Goal: Information Seeking & Learning: Learn about a topic

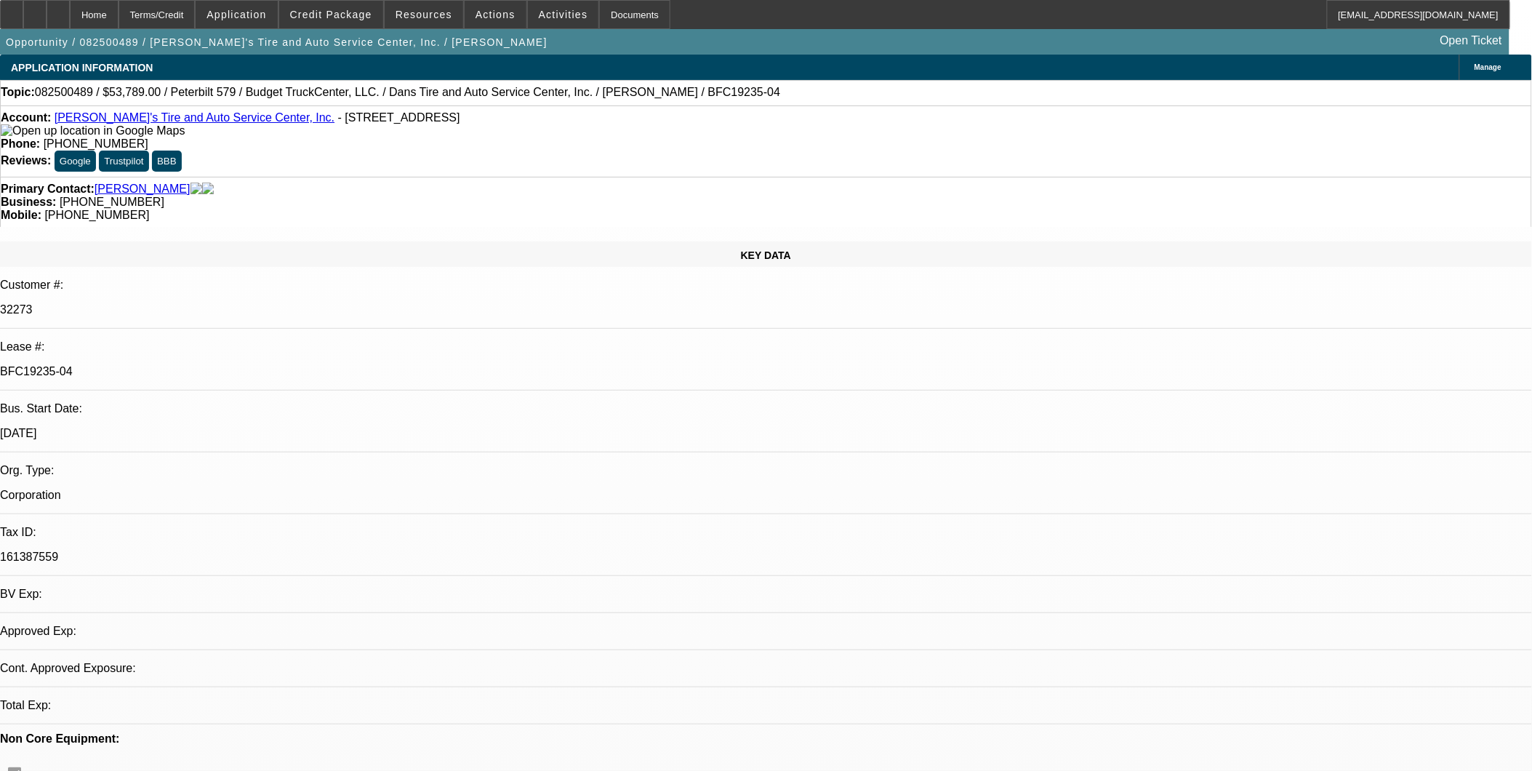
select select "0"
select select "0.1"
select select "0"
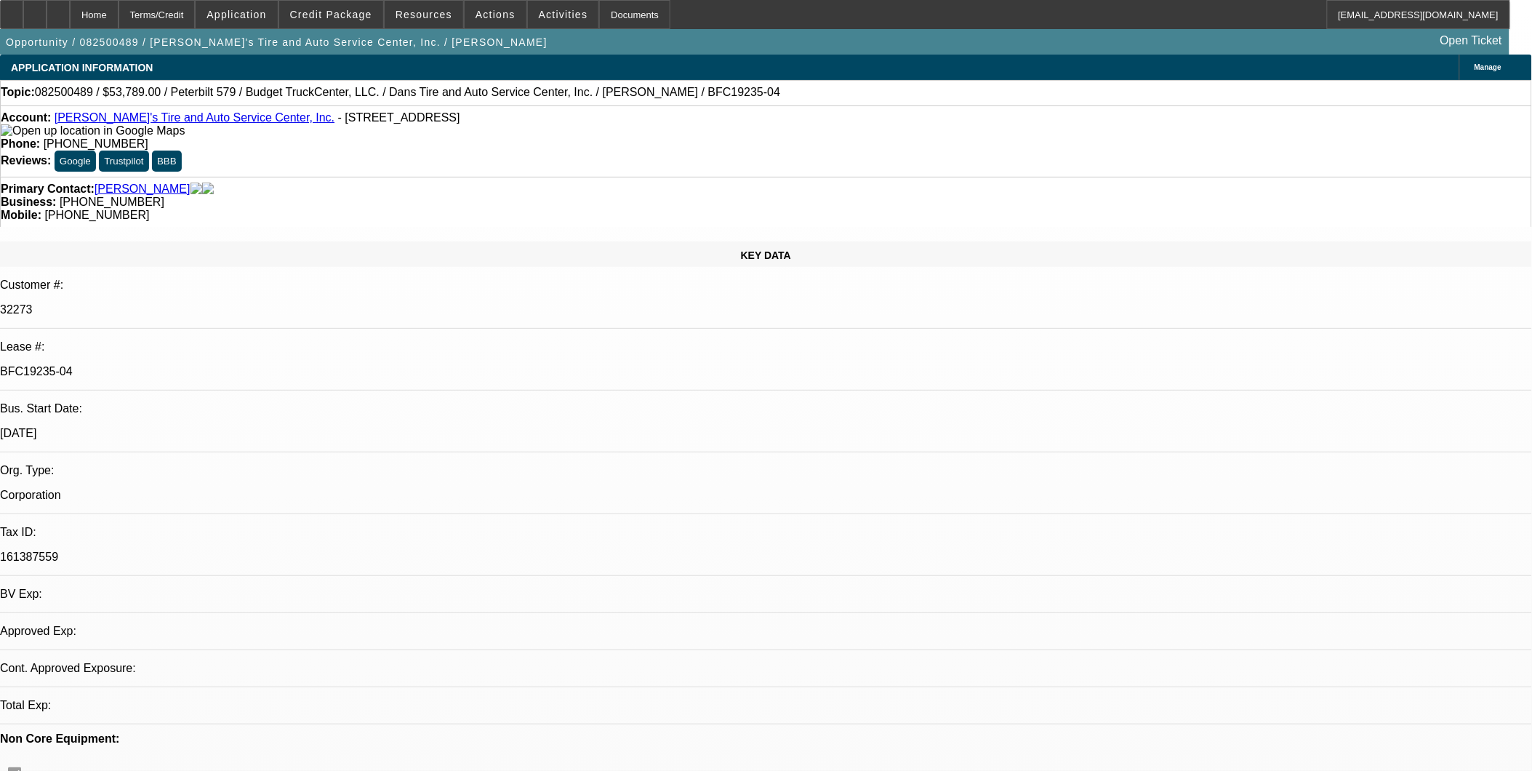
select select "0.1"
select select "0"
select select "0.1"
select select "0"
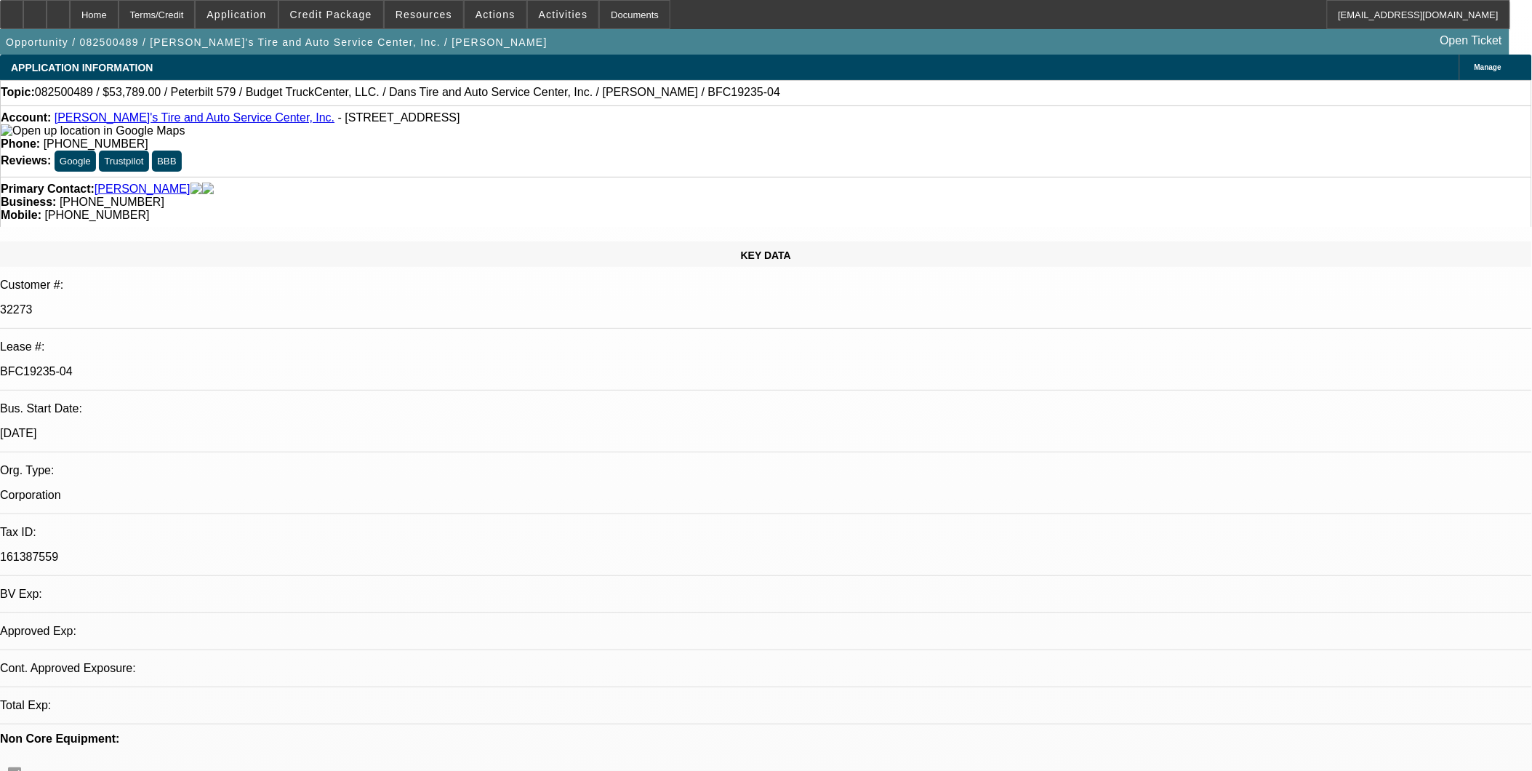
select select "0"
select select "0.1"
select select "1"
select select "3"
select select "4"
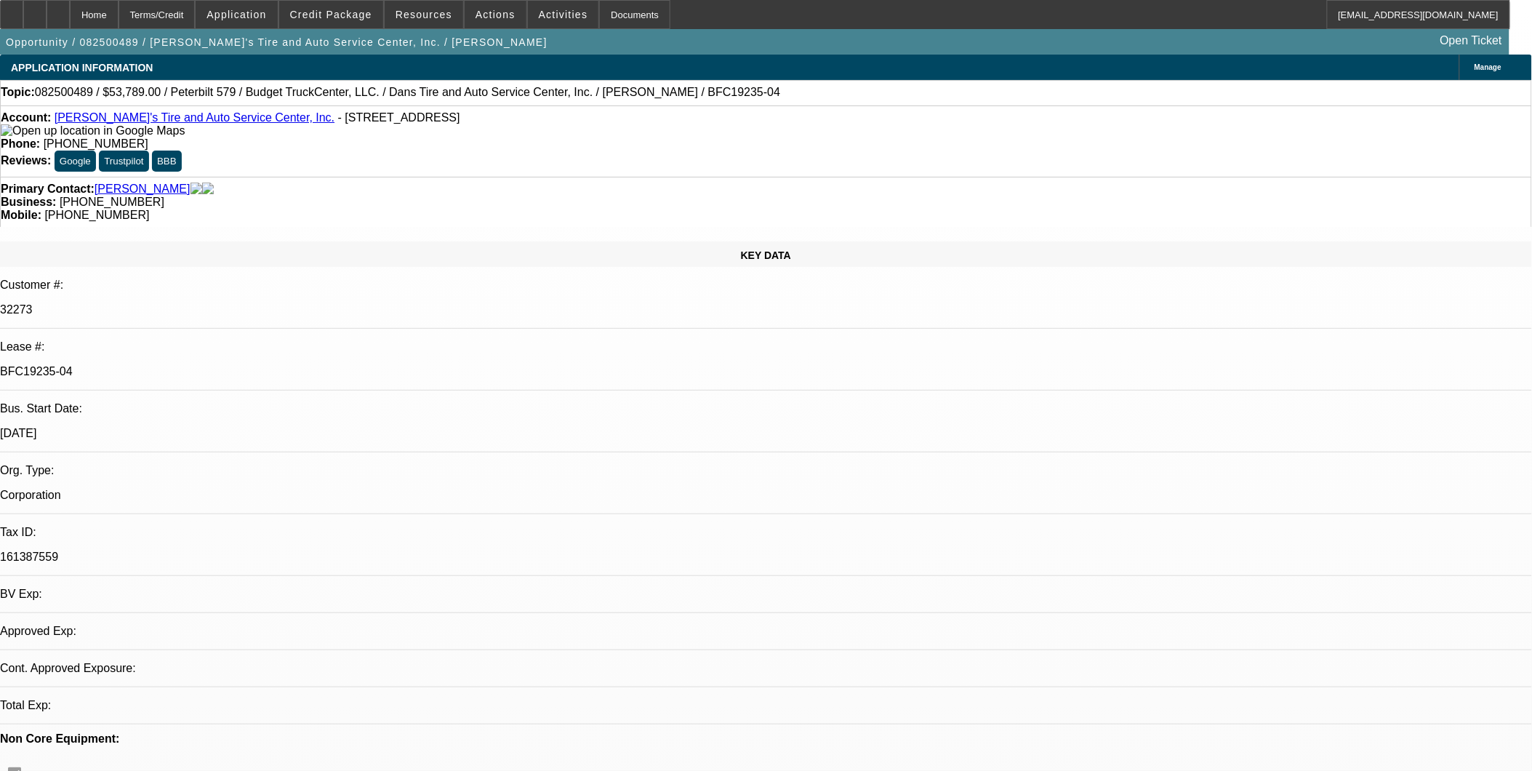
select select "1"
select select "3"
select select "4"
select select "1"
select select "3"
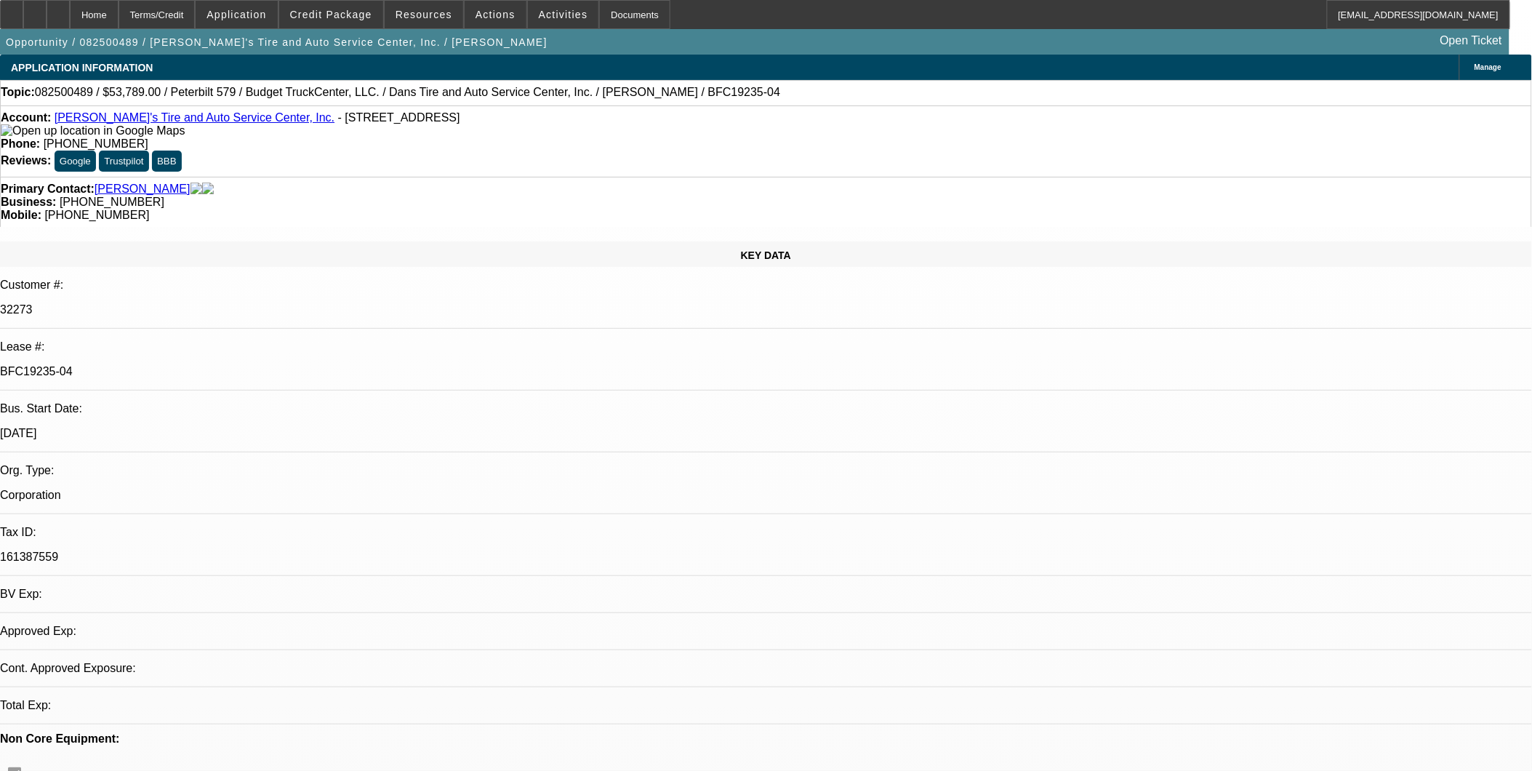
select select "4"
select select "1"
select select "3"
select select "4"
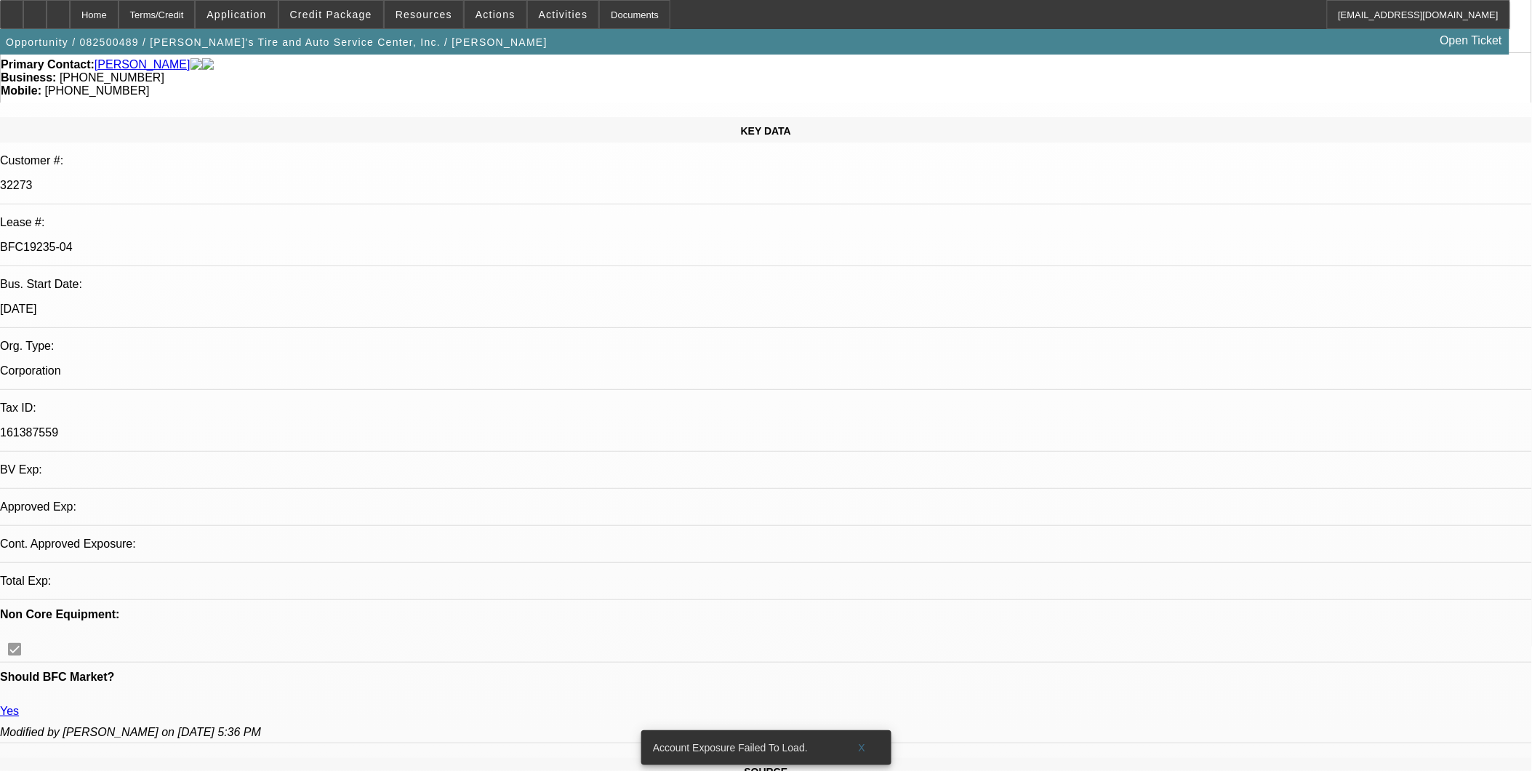
scroll to position [0, 0]
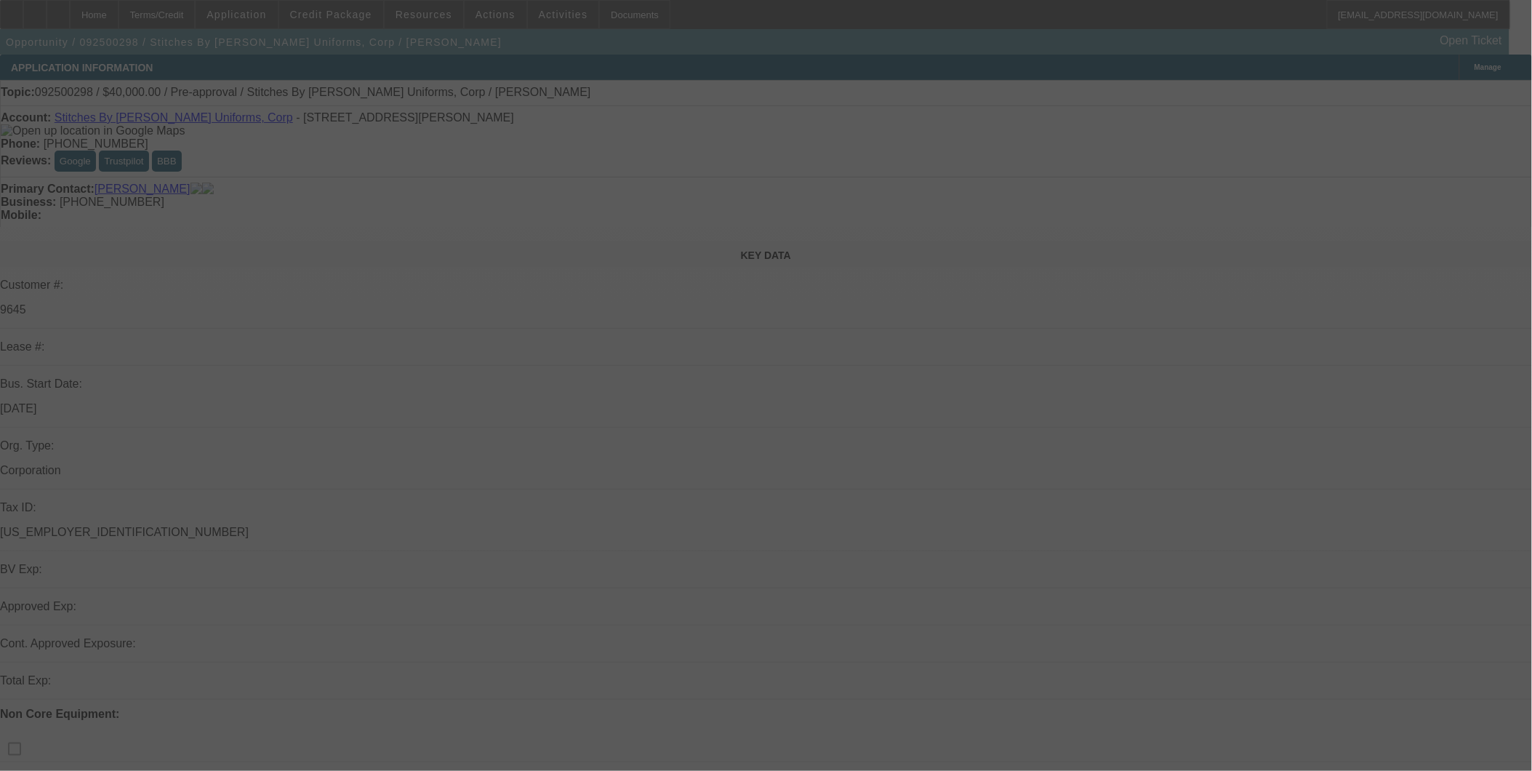
select select "0"
select select "2"
select select "0.1"
select select "4"
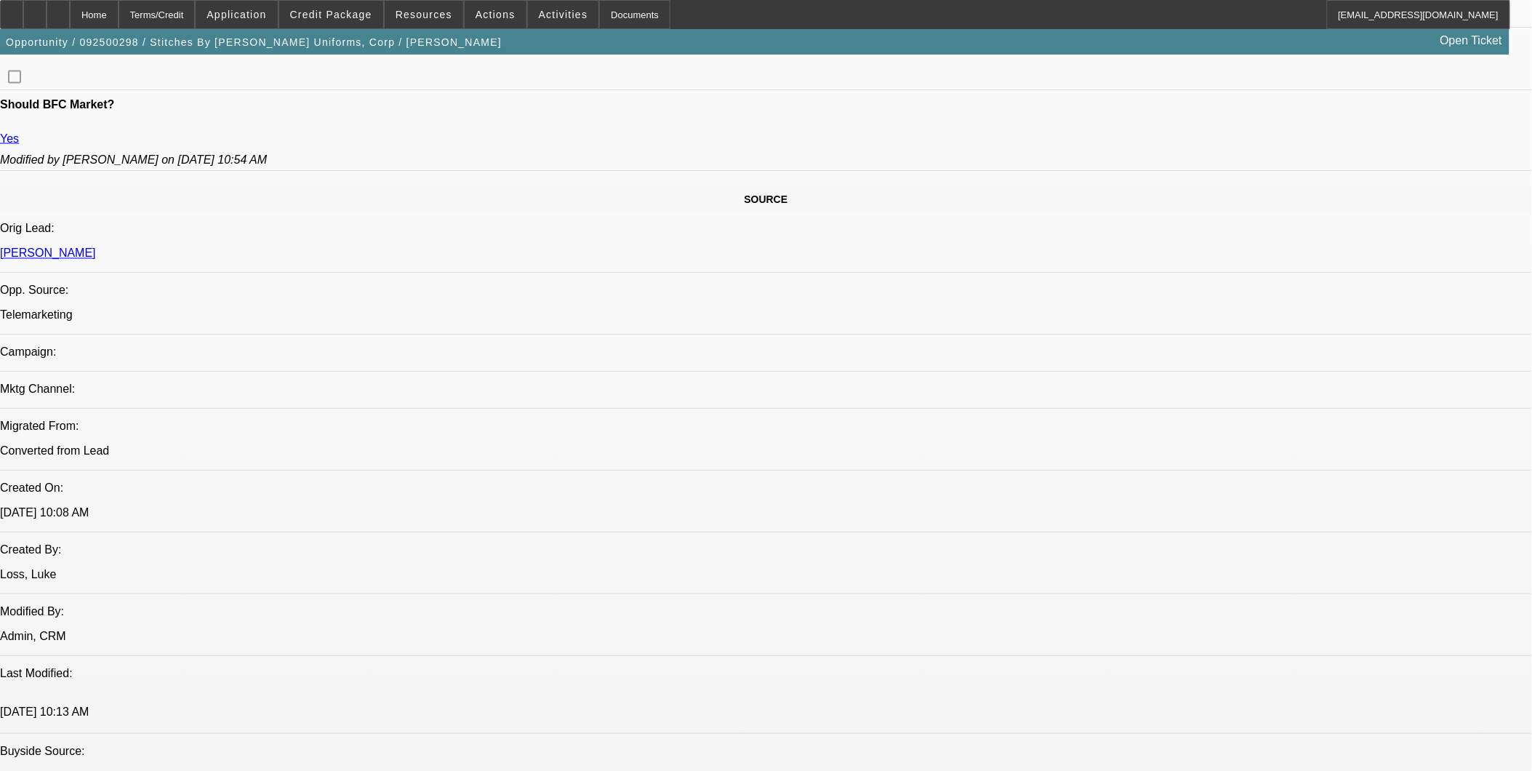
scroll to position [808, 0]
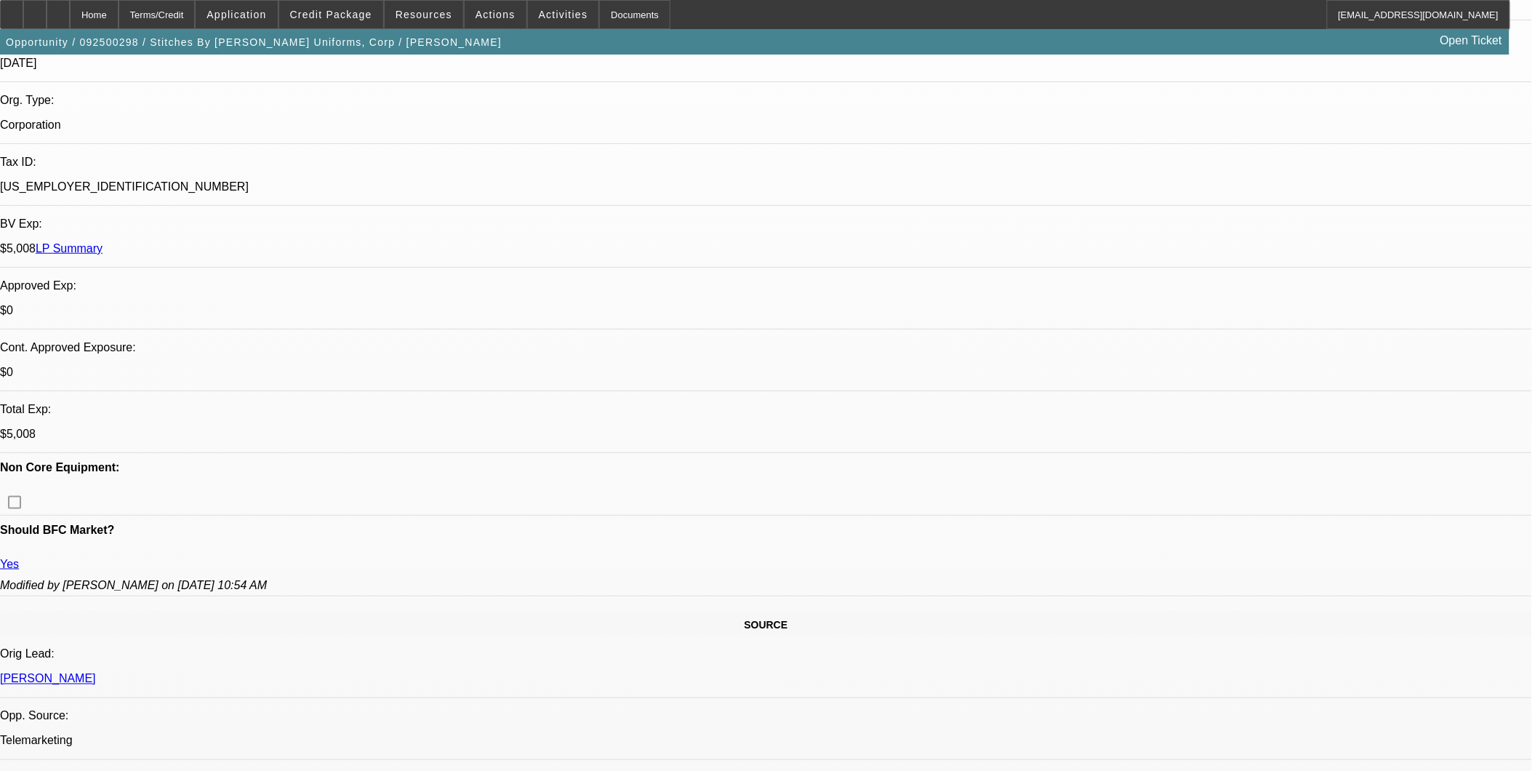
scroll to position [323, 0]
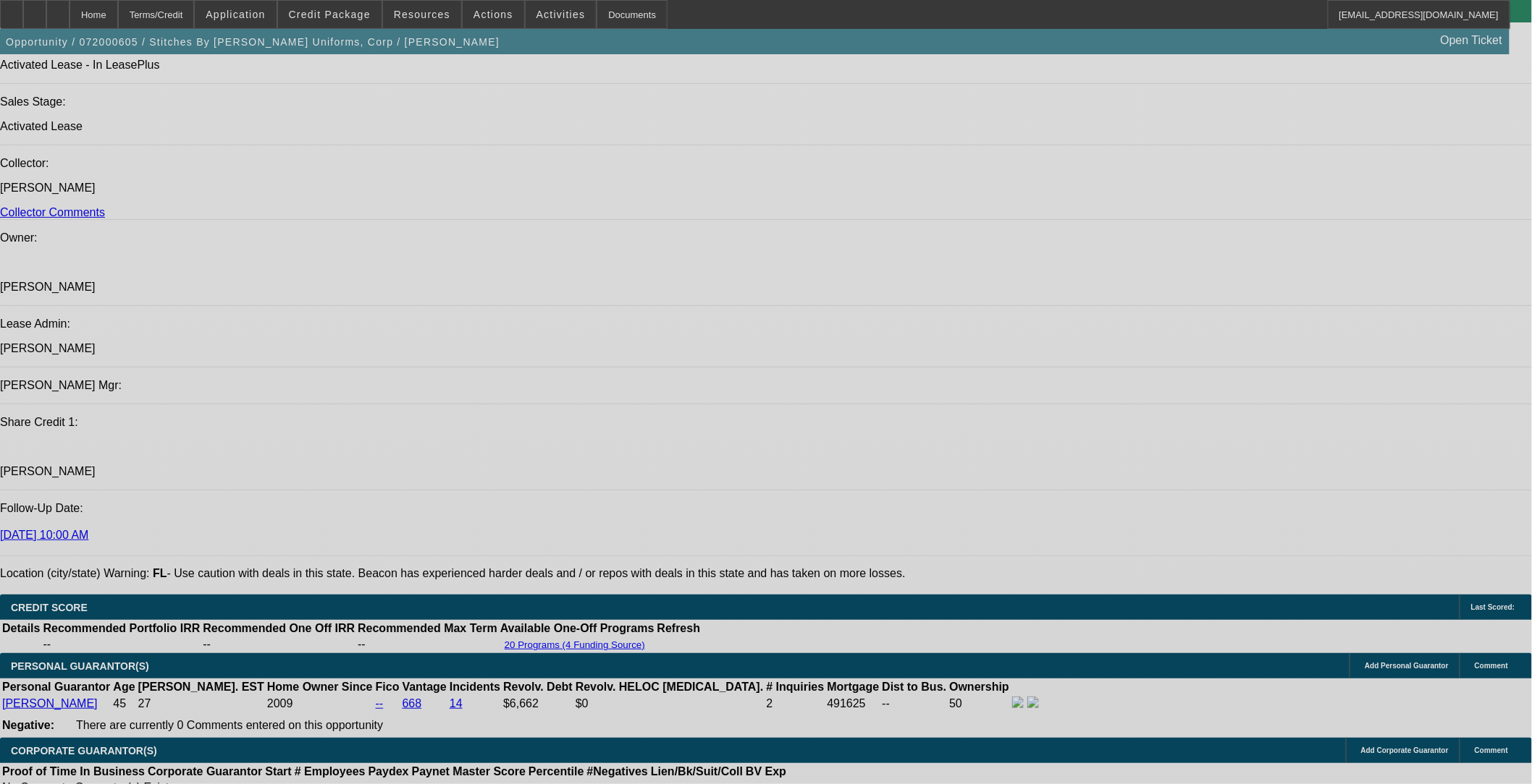
select select "0"
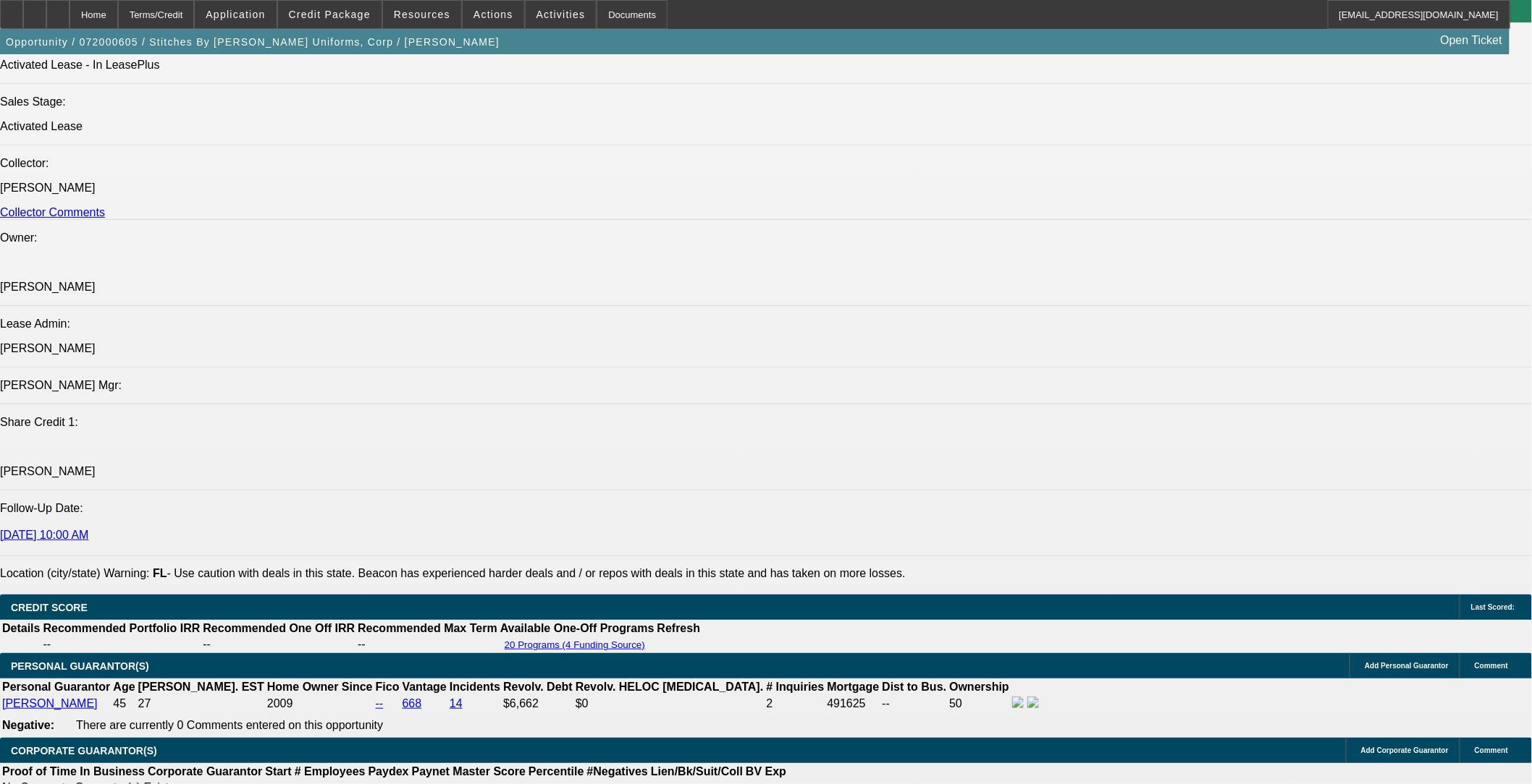
select select "2"
select select "0.1"
select select "0"
select select "2"
select select "0.1"
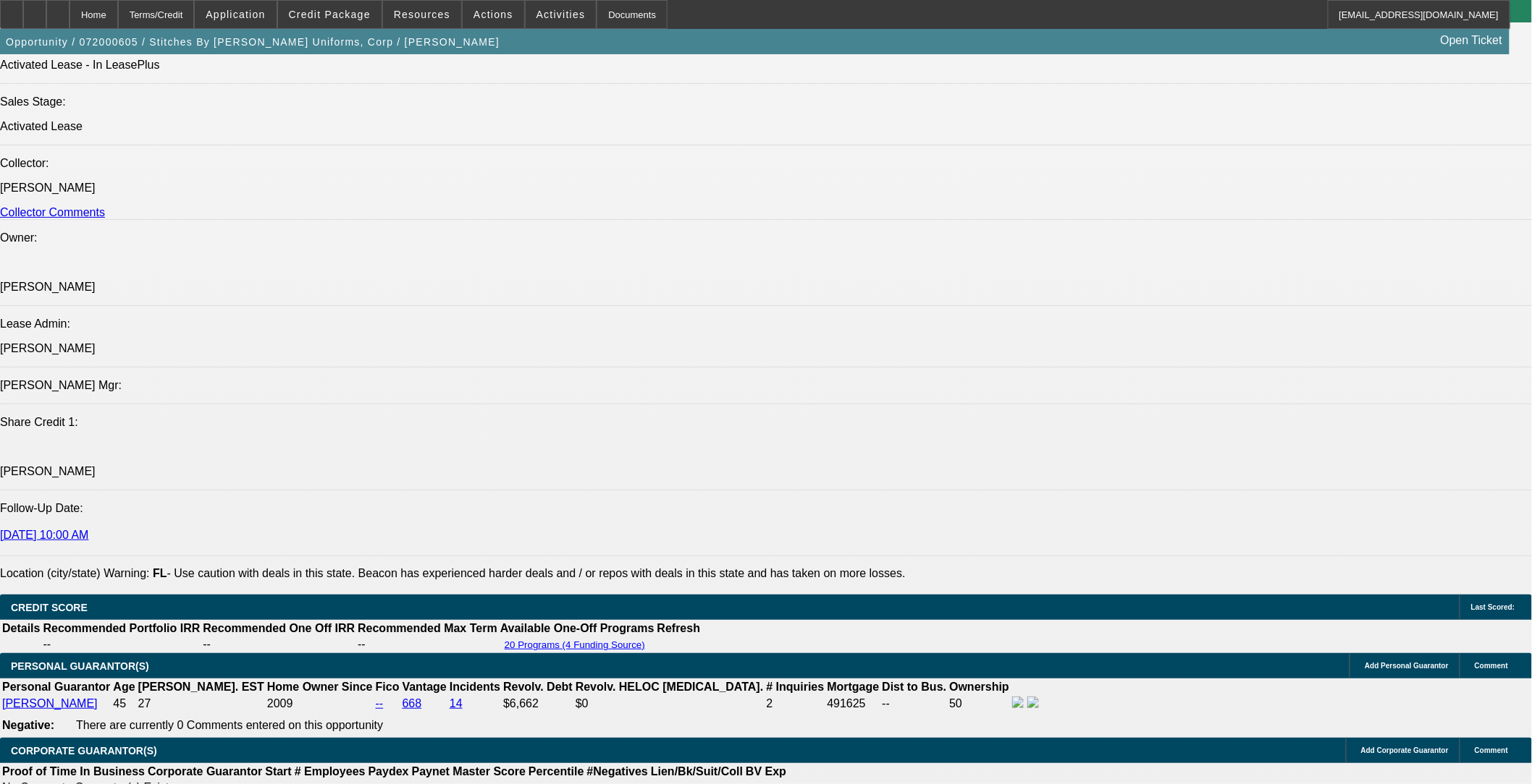
select select "0"
select select "2"
select select "0.1"
select select "0"
select select "2"
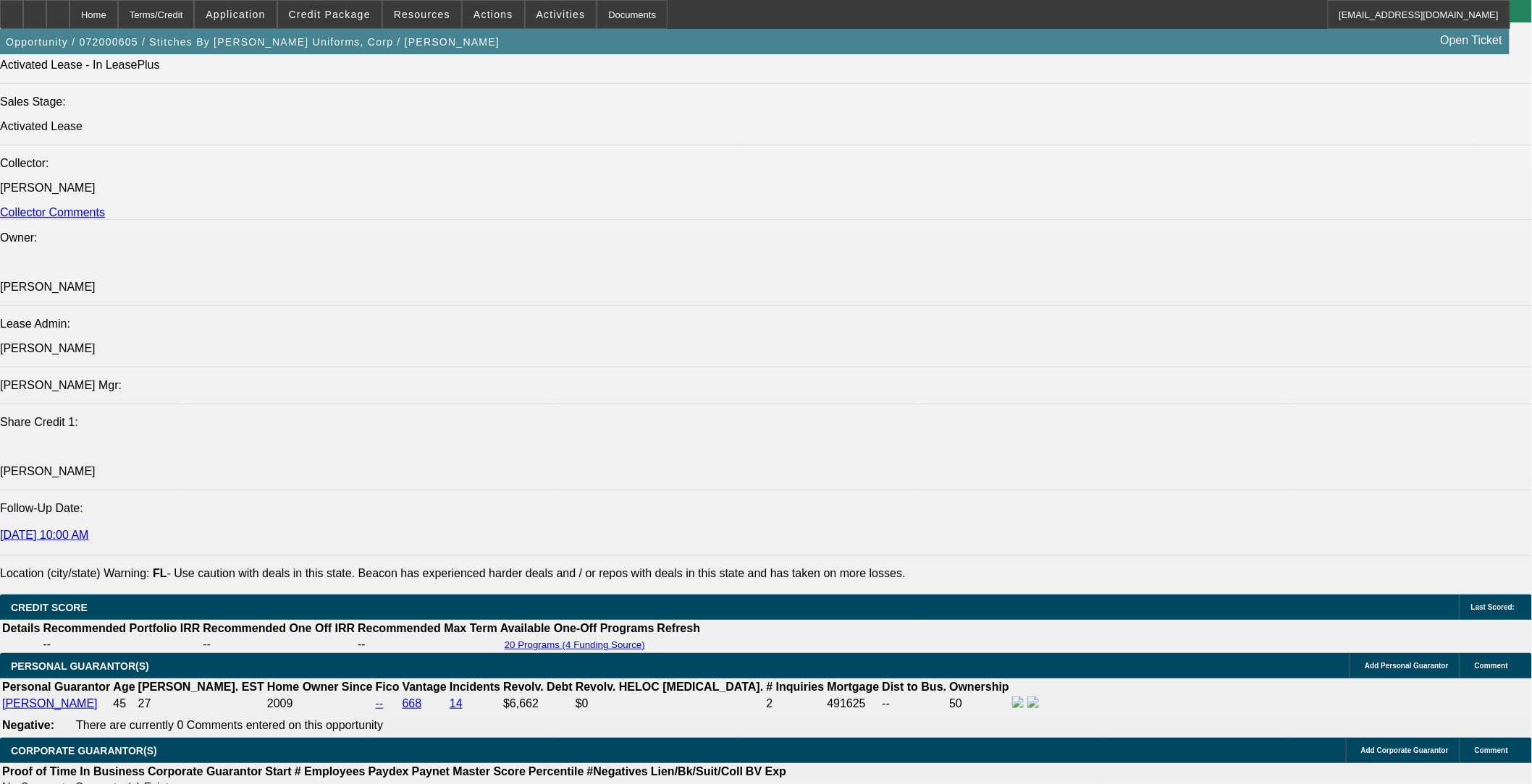
select select "0.1"
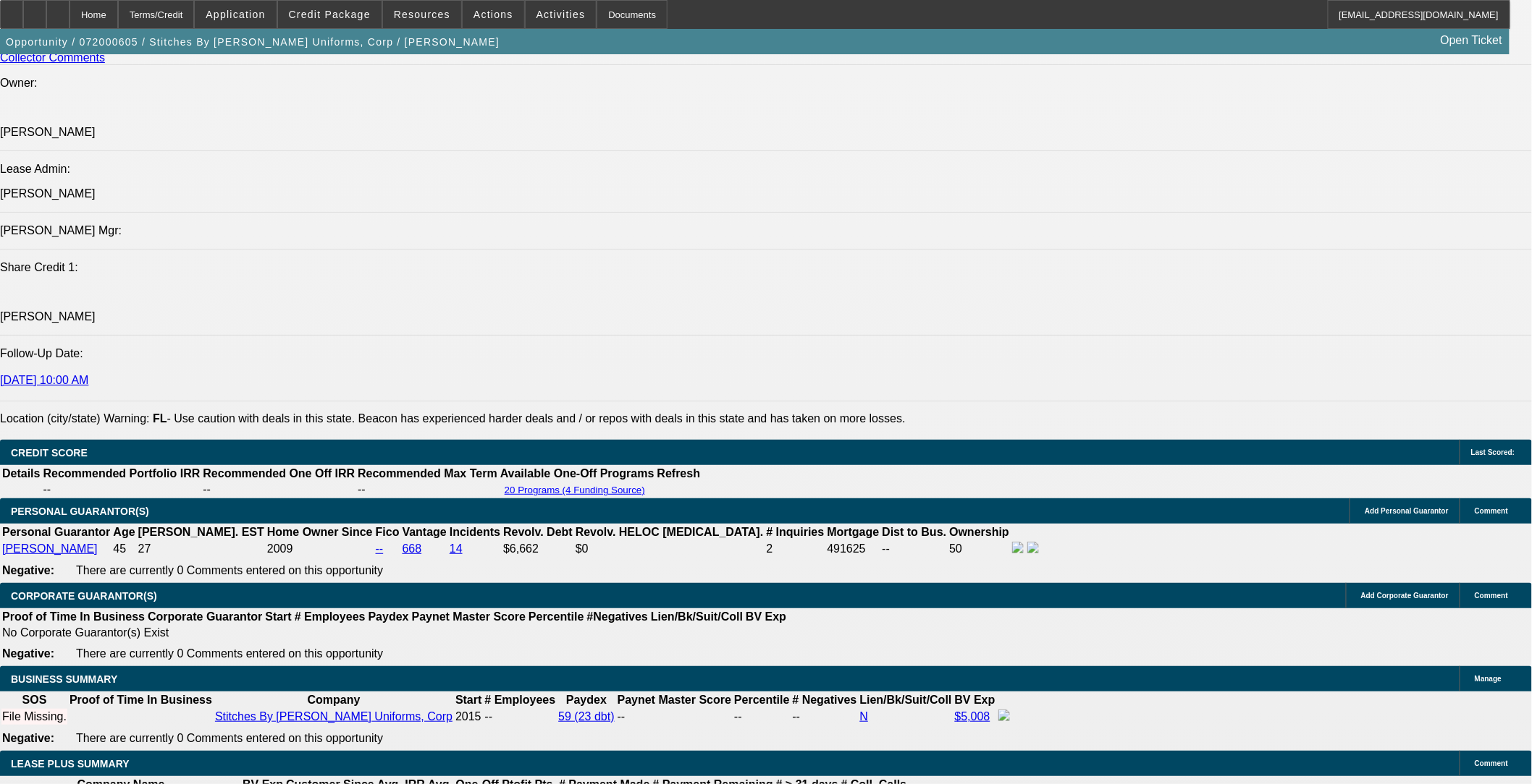
select select "1"
select select "2"
select select "4"
select select "1"
select select "2"
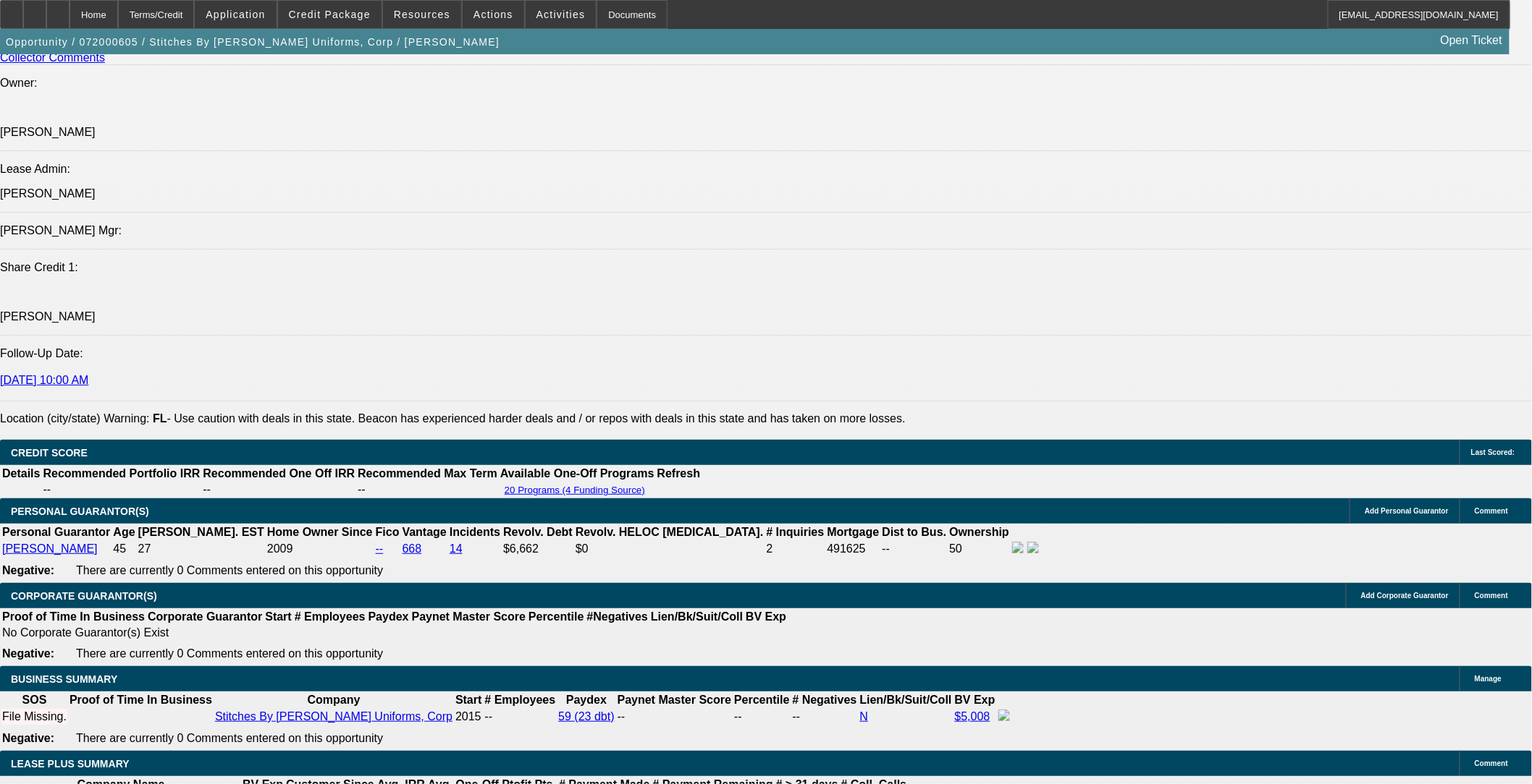
select select "4"
select select "1"
select select "2"
select select "4"
select select "1"
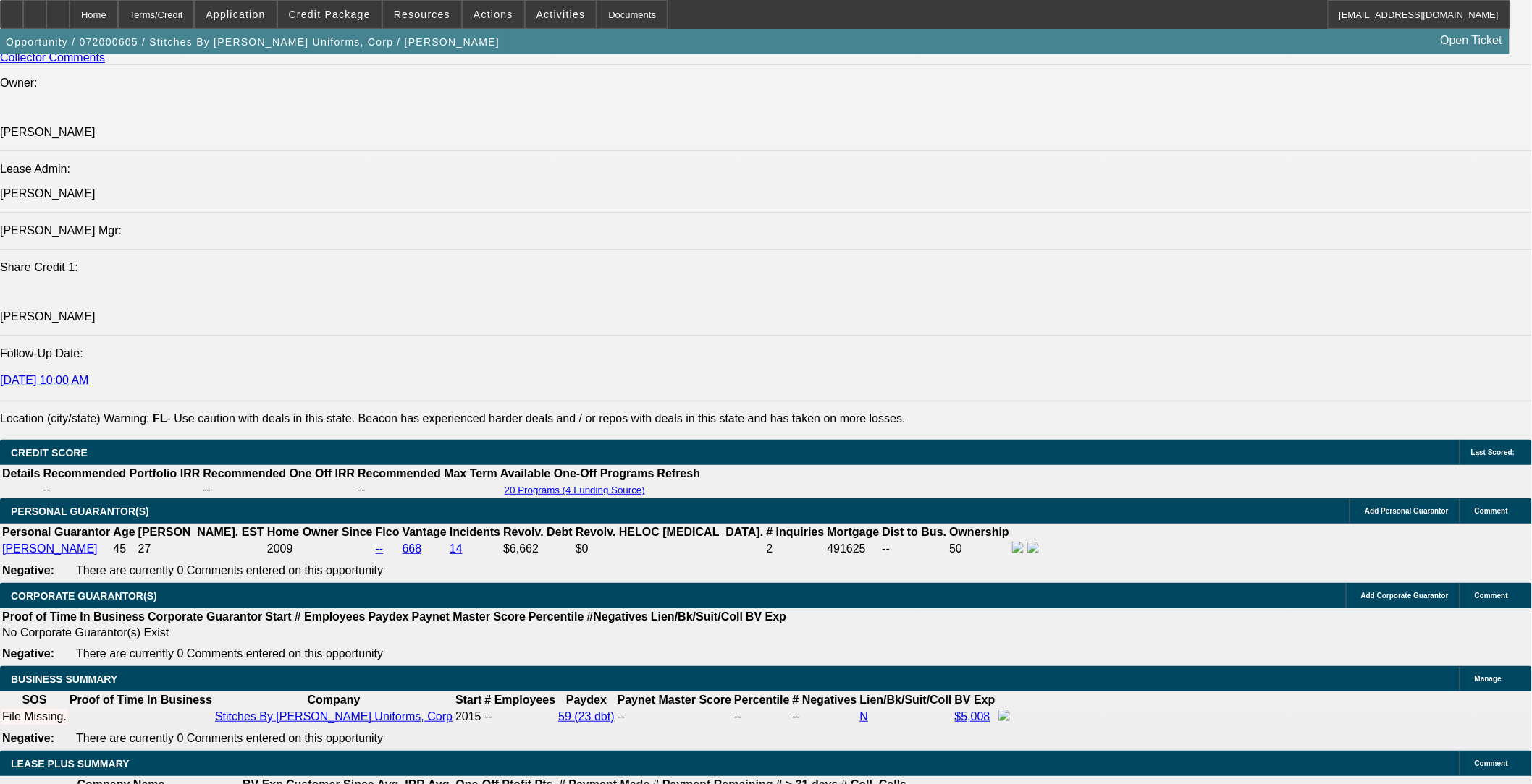
select select "2"
select select "4"
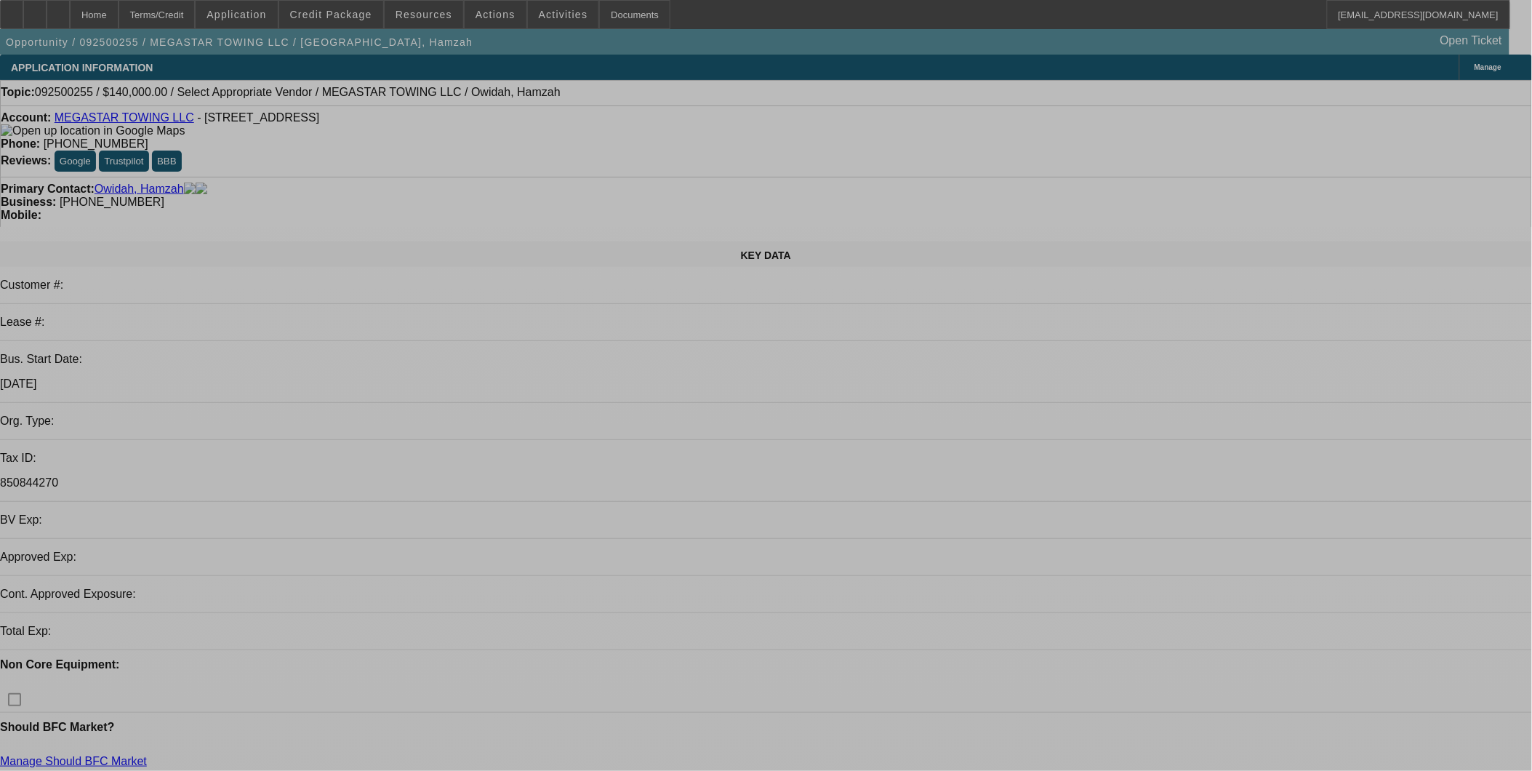
select select "0"
select select "2"
select select "0.1"
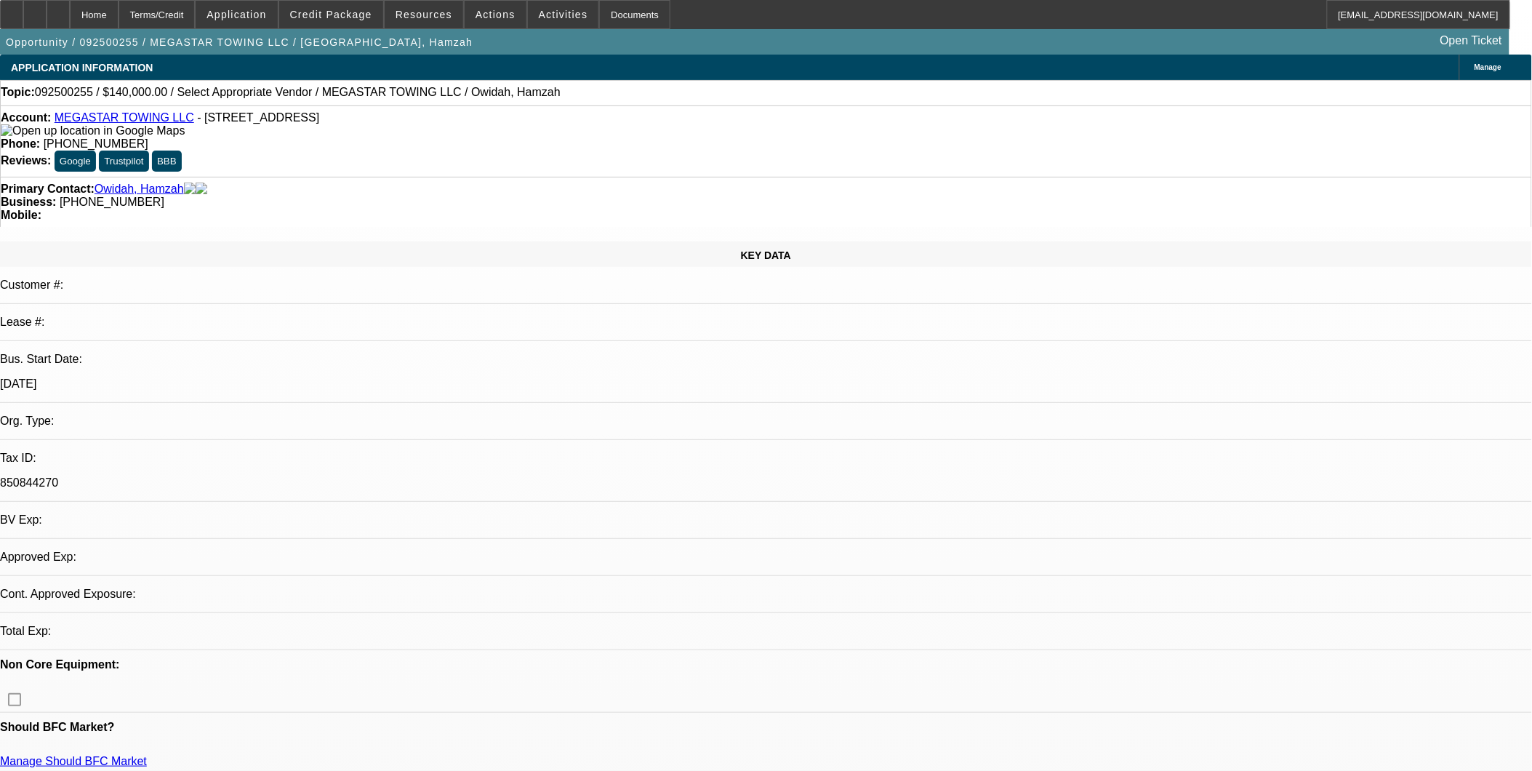
select select "4"
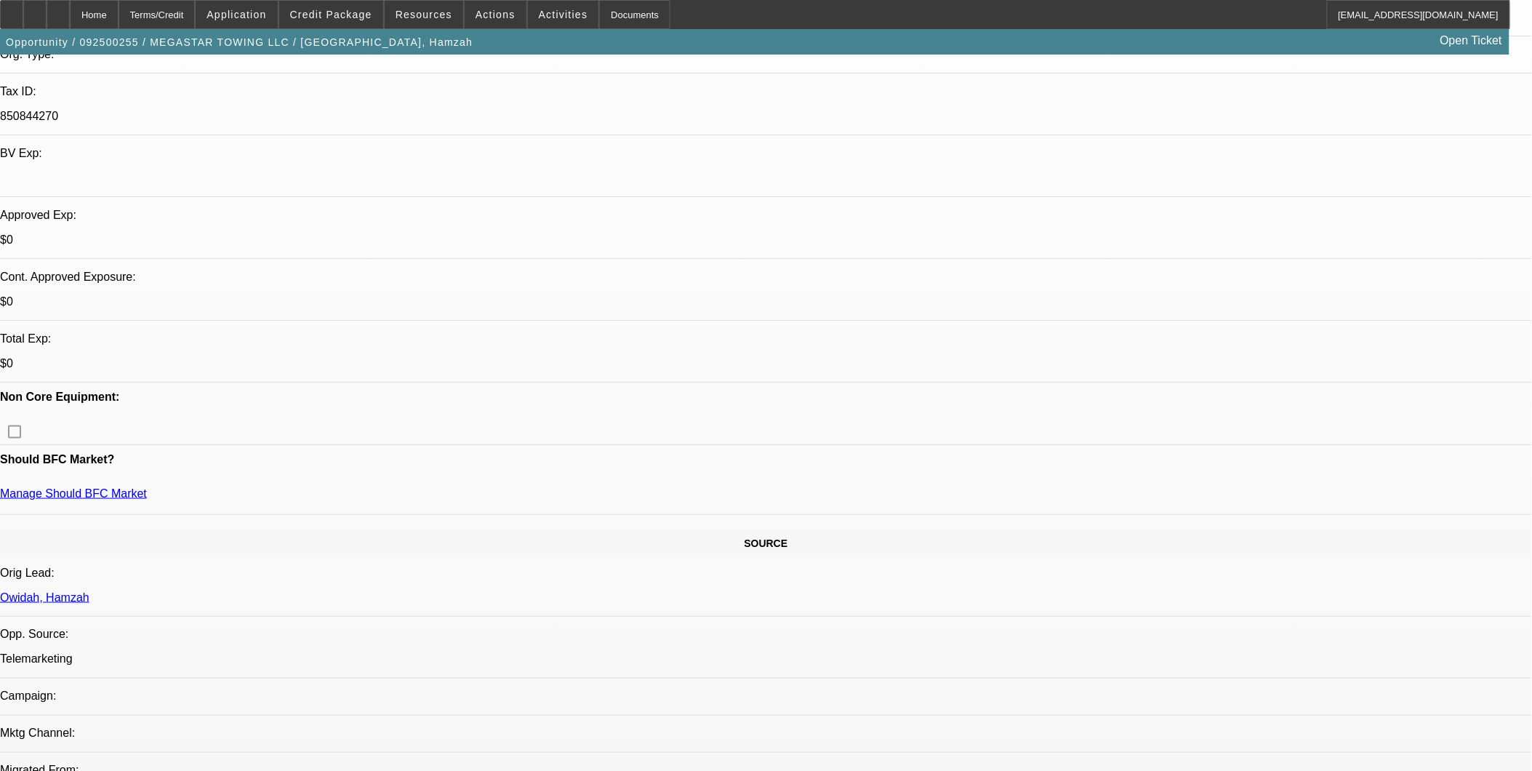
scroll to position [404, 0]
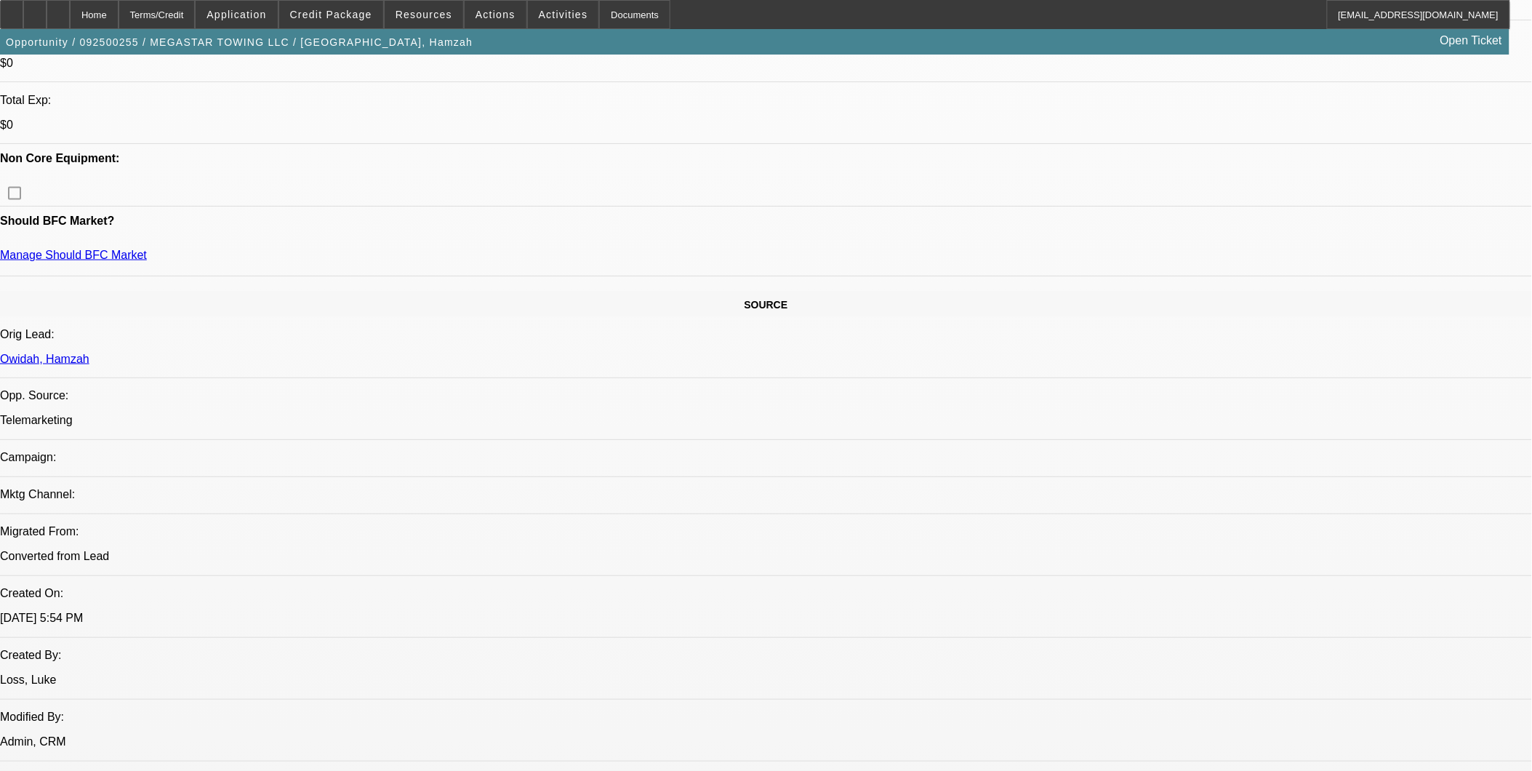
scroll to position [646, 0]
